Goal: Share content: Share content

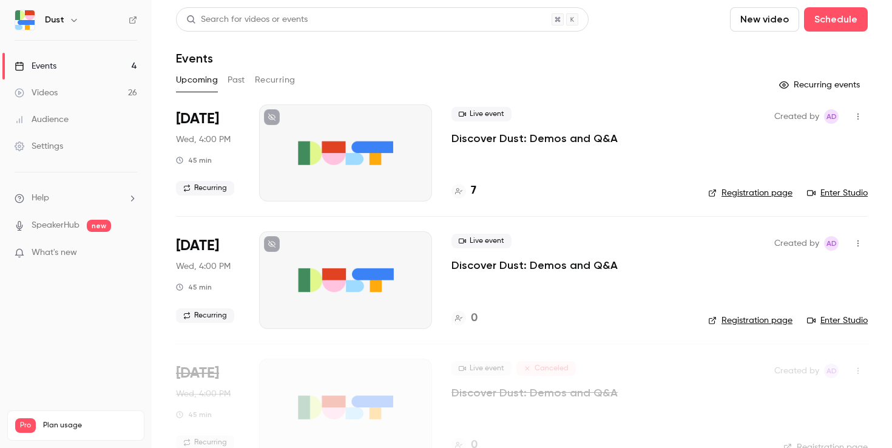
click at [467, 192] on div "7" at bounding box center [463, 191] width 25 height 16
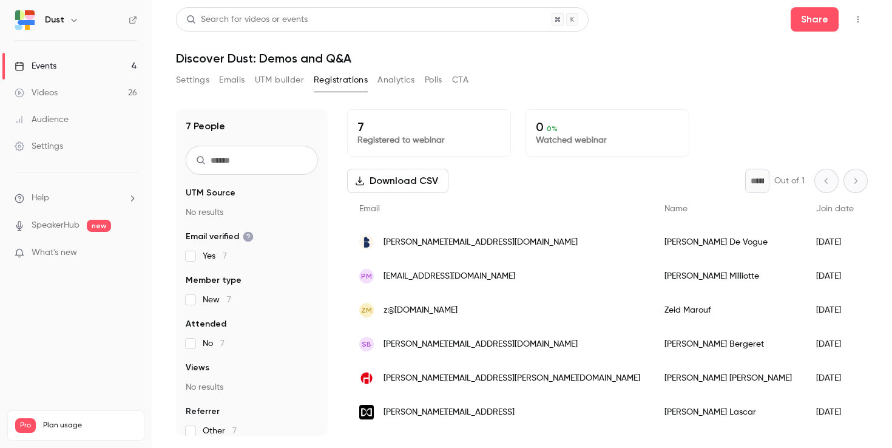
scroll to position [11, 0]
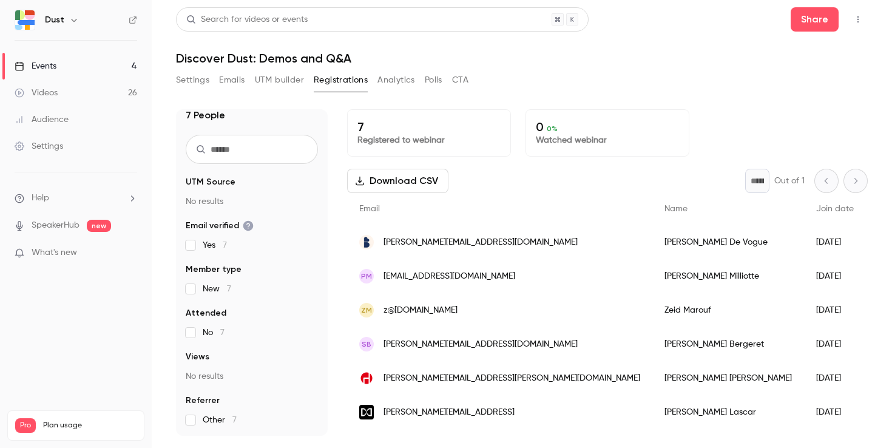
click at [75, 252] on span "What's new" at bounding box center [55, 252] width 46 height 13
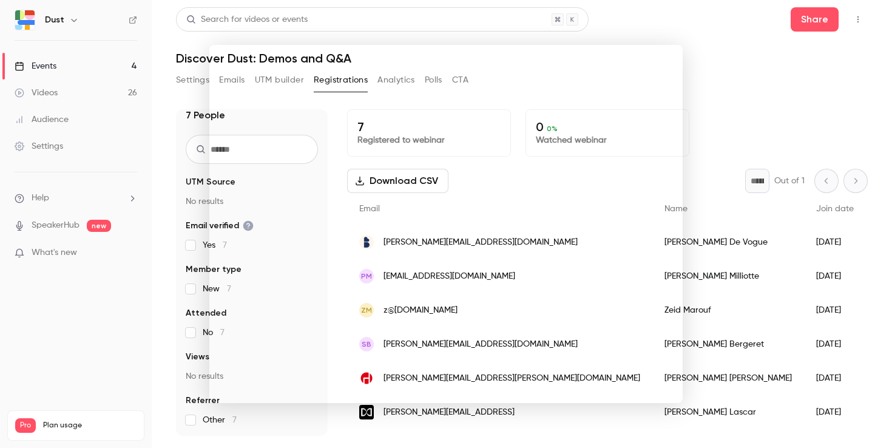
click at [769, 93] on div at bounding box center [446, 224] width 892 height 448
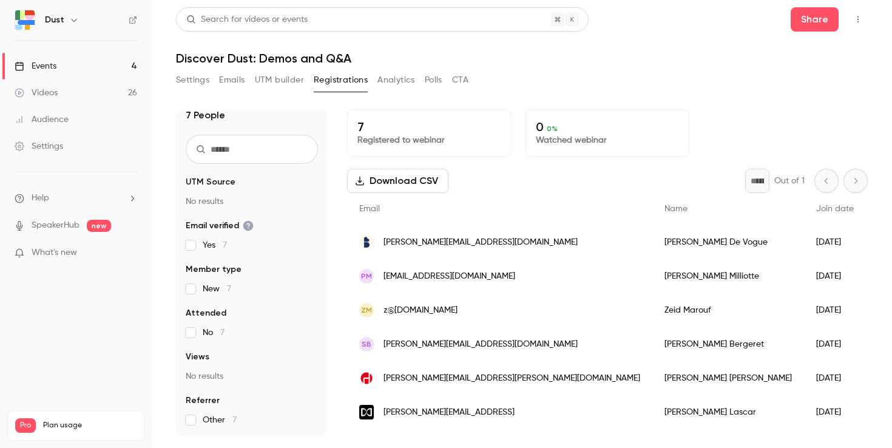
click at [388, 81] on button "Analytics" at bounding box center [396, 79] width 38 height 19
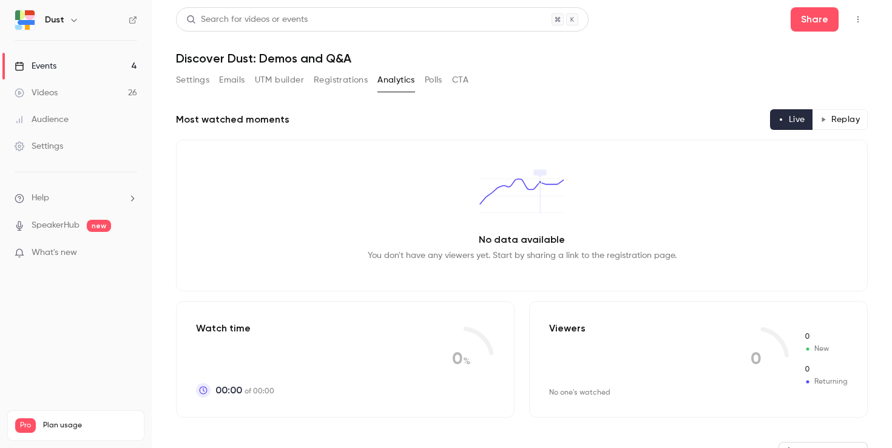
click at [351, 79] on button "Registrations" at bounding box center [341, 79] width 54 height 19
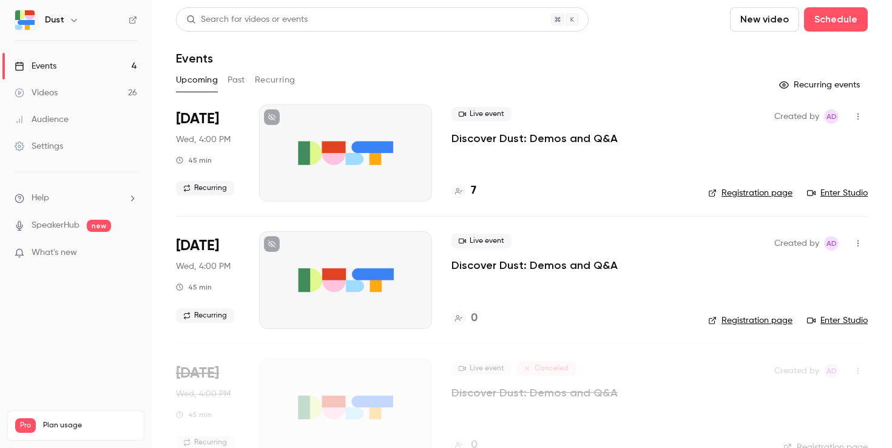
click at [286, 79] on button "Recurring" at bounding box center [275, 79] width 41 height 19
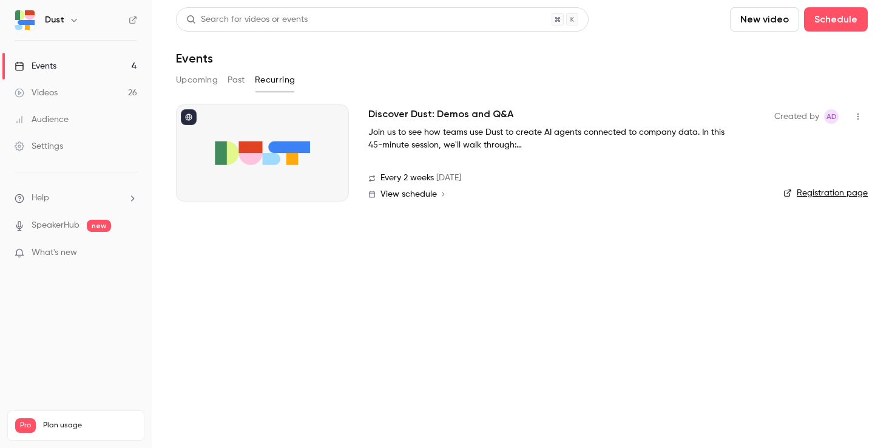
click at [242, 79] on button "Past" at bounding box center [237, 79] width 18 height 19
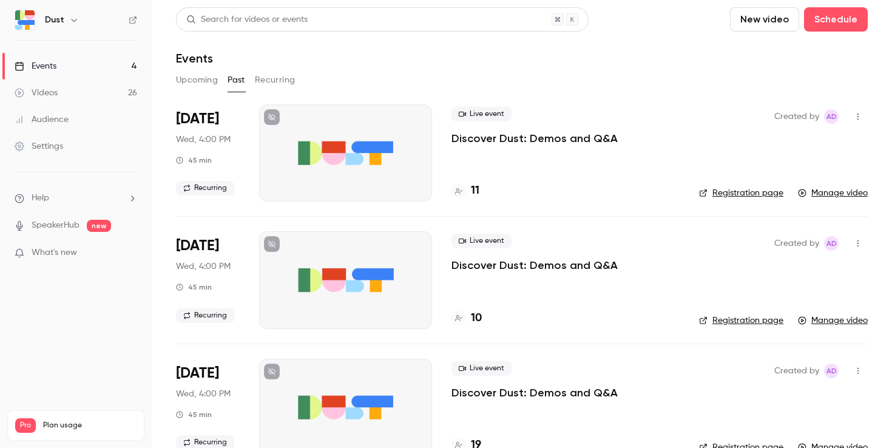
click at [188, 79] on button "Upcoming" at bounding box center [197, 79] width 42 height 19
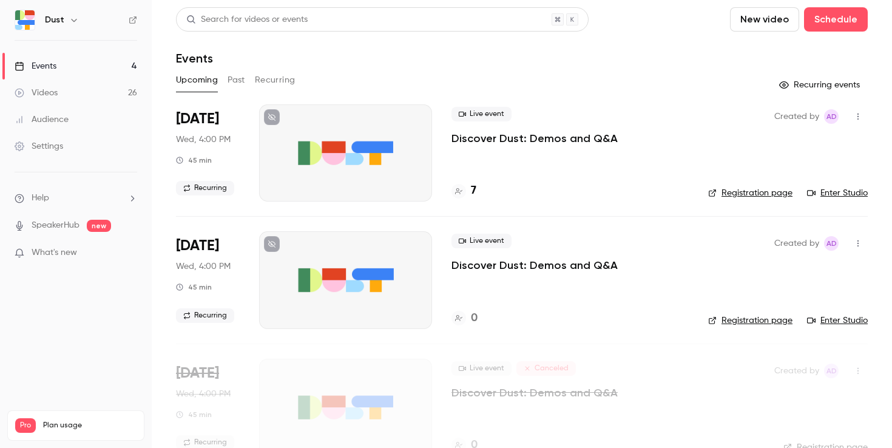
click at [837, 192] on link "Enter Studio" at bounding box center [837, 193] width 61 height 12
click at [73, 97] on link "Videos 26" at bounding box center [76, 92] width 152 height 27
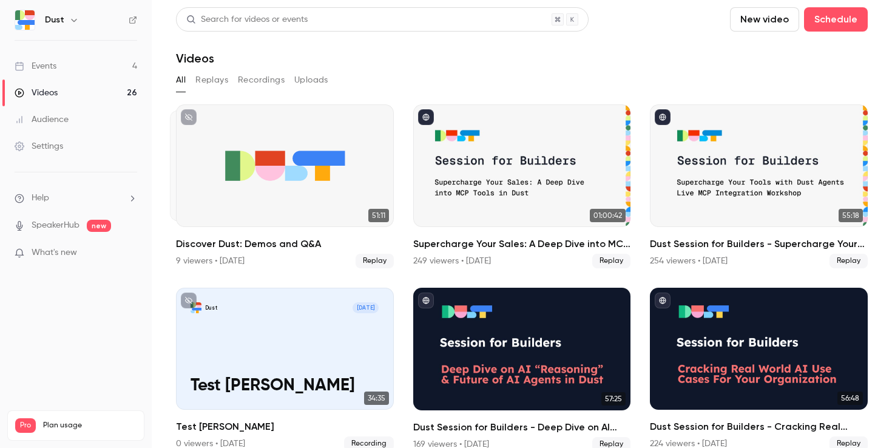
click at [263, 82] on button "Recordings" at bounding box center [261, 79] width 47 height 19
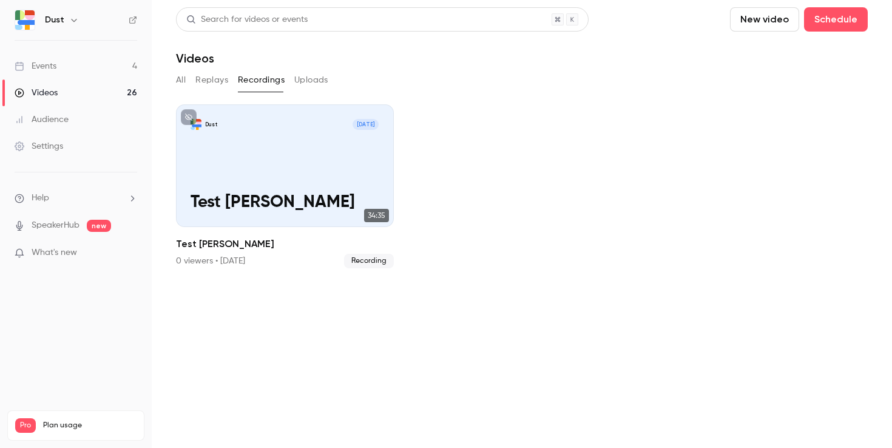
click at [189, 80] on div "All Replays Recordings Uploads" at bounding box center [522, 79] width 692 height 19
click at [199, 79] on button "Replays" at bounding box center [211, 79] width 33 height 19
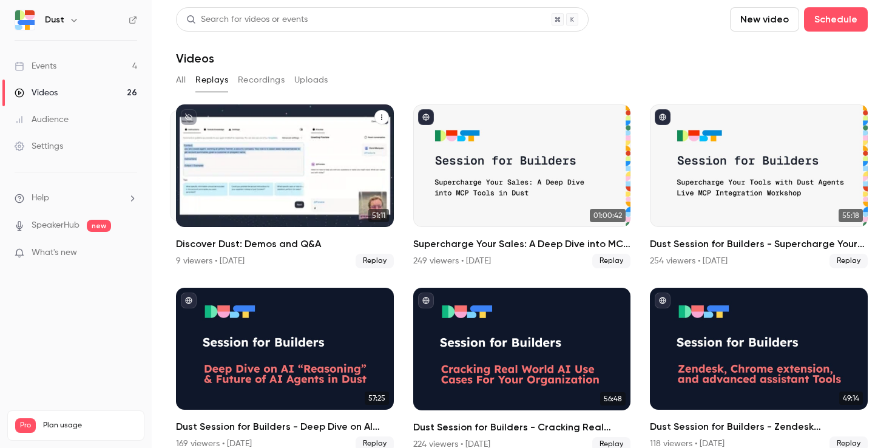
click at [269, 186] on div "Discover Dust: Demos and Q&A" at bounding box center [285, 165] width 218 height 123
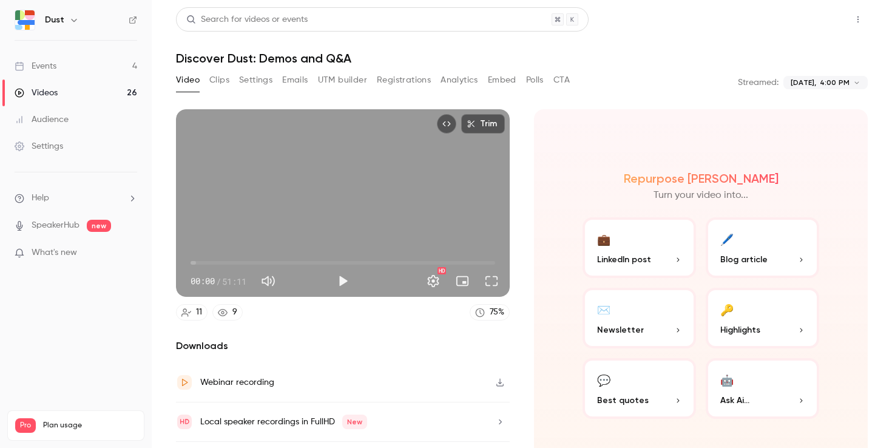
click at [806, 22] on button "Share" at bounding box center [815, 19] width 48 height 24
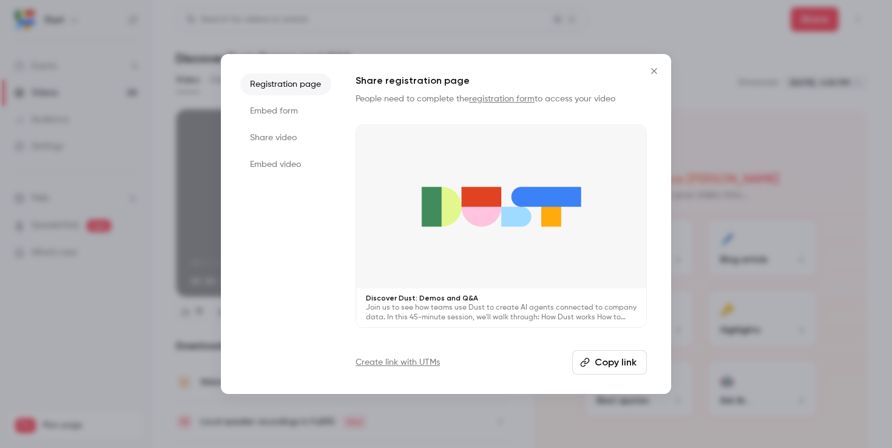
click at [277, 137] on li "Share video" at bounding box center [285, 138] width 91 height 22
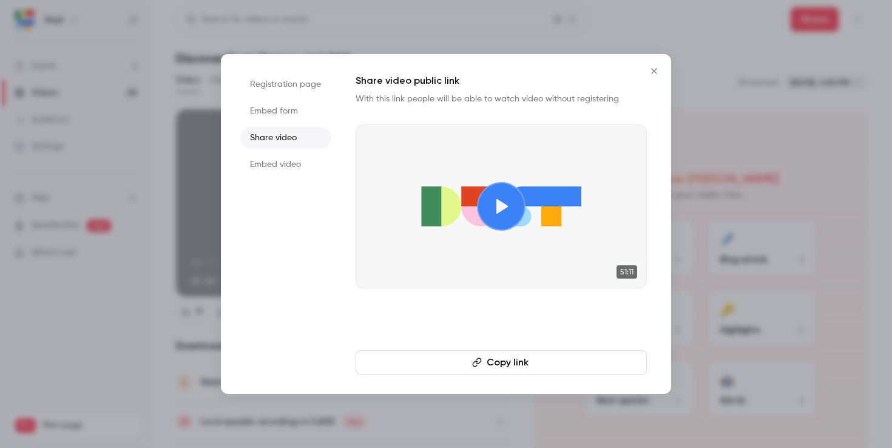
click at [527, 361] on button "Copy link" at bounding box center [501, 362] width 291 height 24
